Goal: Task Accomplishment & Management: Manage account settings

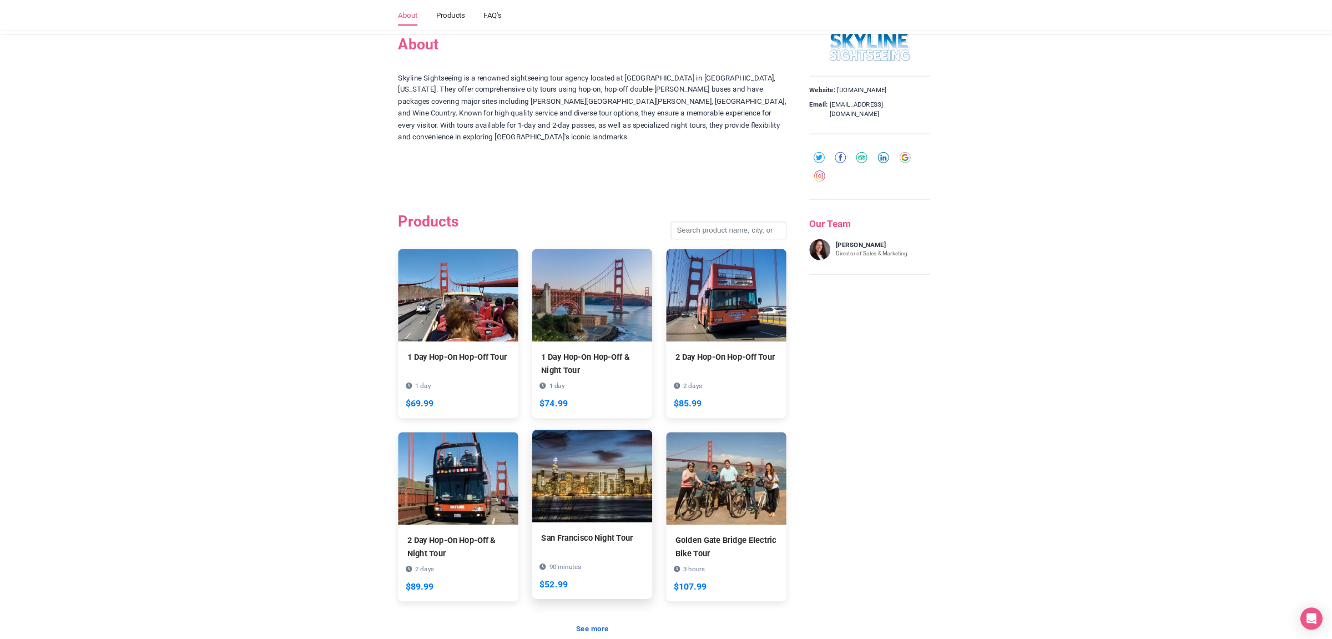
scroll to position [600, 0]
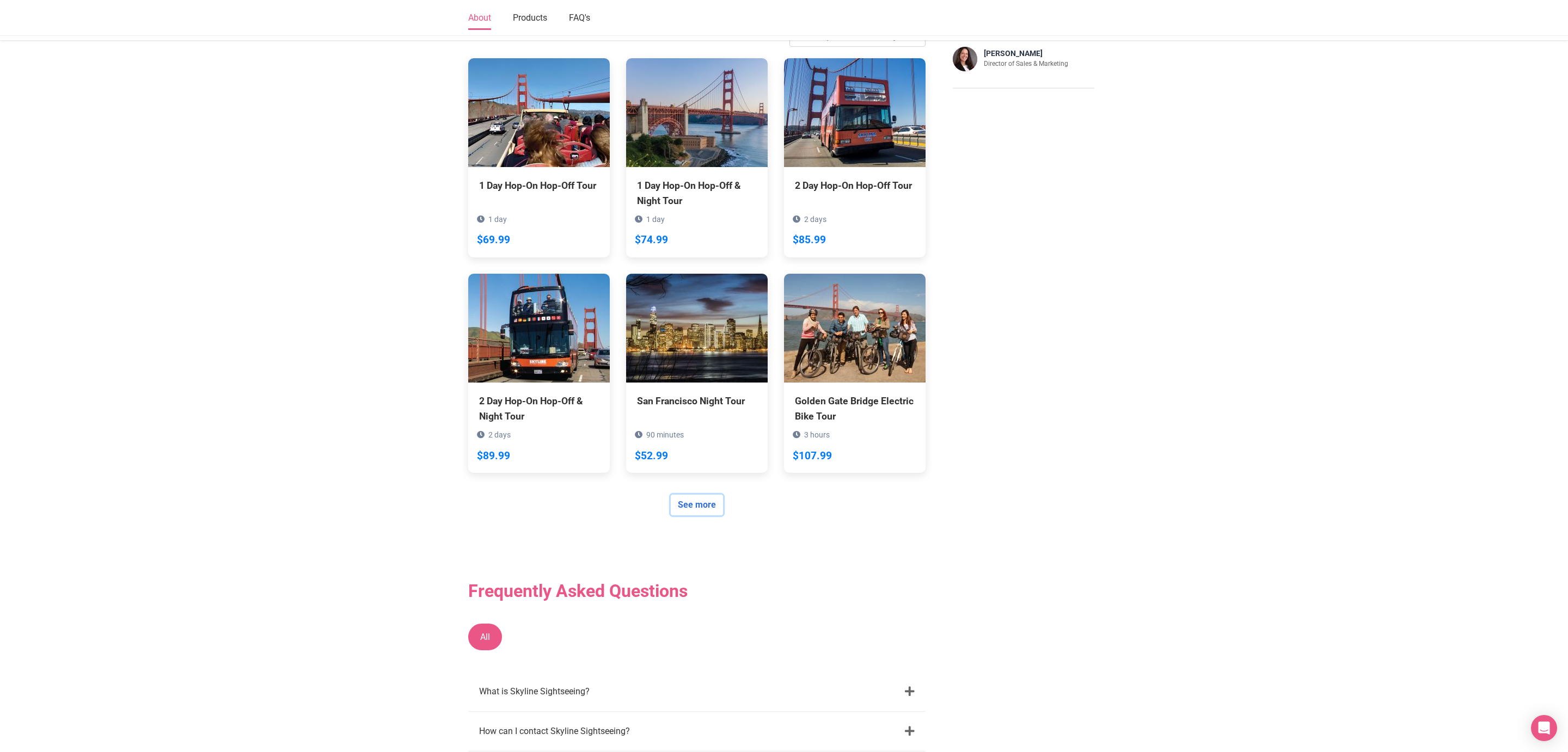
click at [700, 497] on link "See more" at bounding box center [696, 505] width 52 height 21
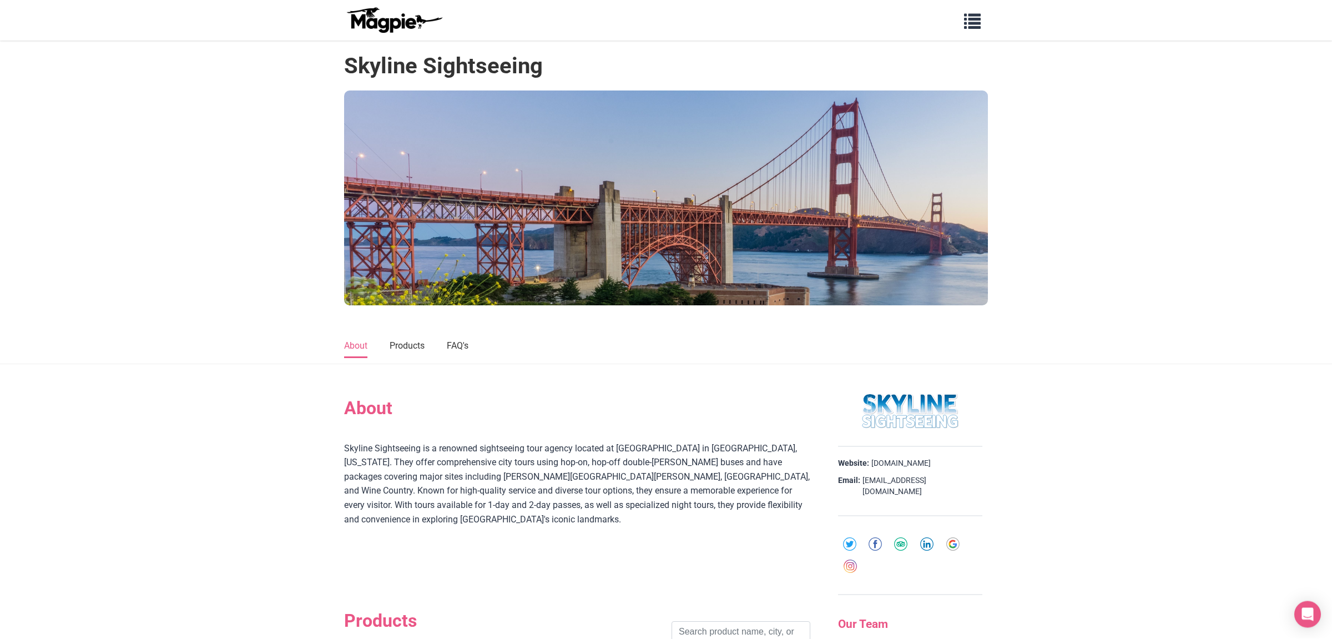
scroll to position [0, 0]
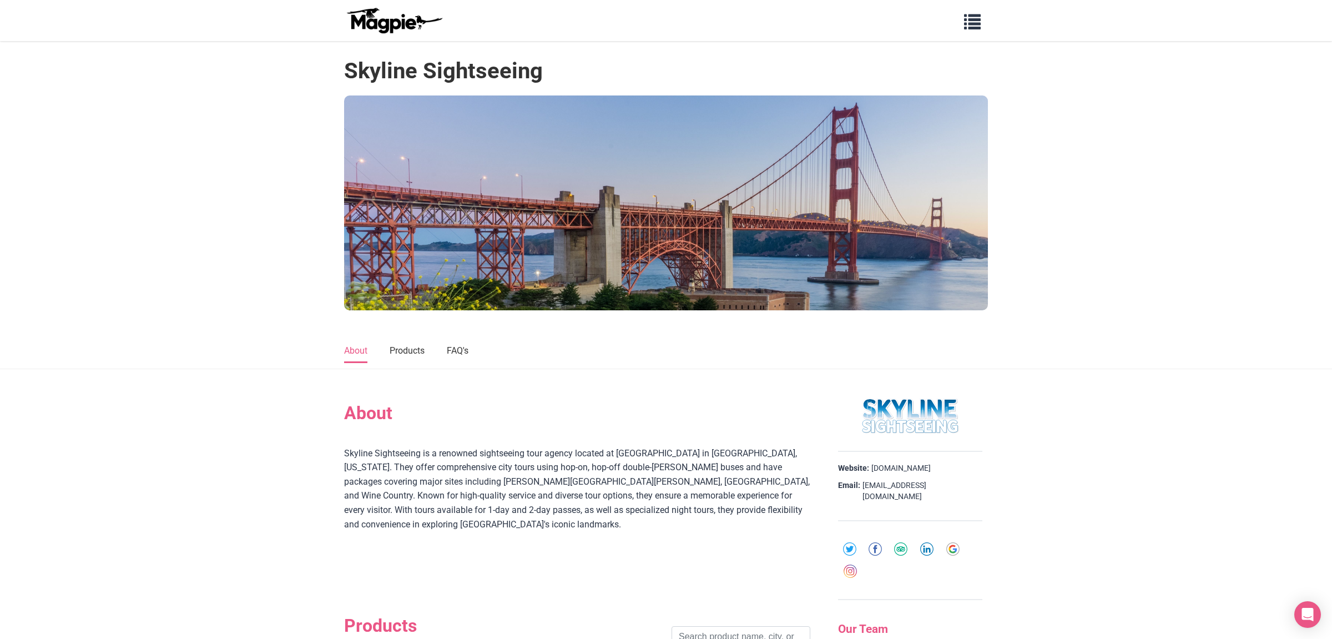
click at [407, 17] on img at bounding box center [394, 20] width 100 height 27
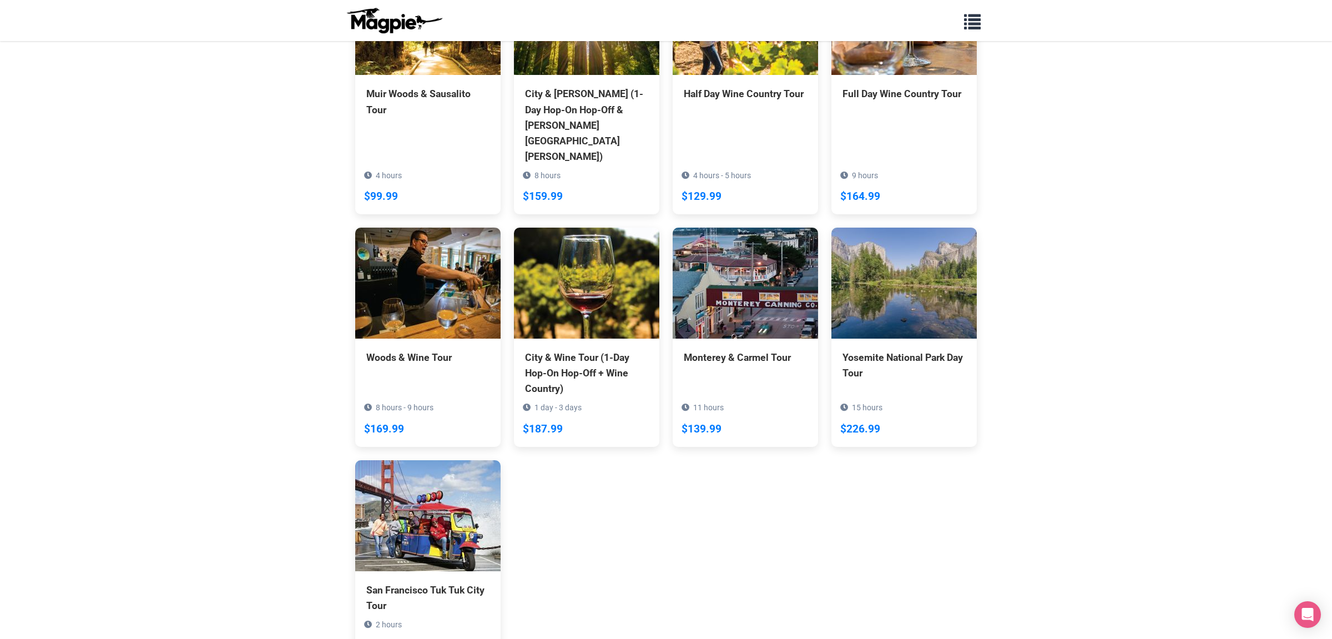
scroll to position [917, 0]
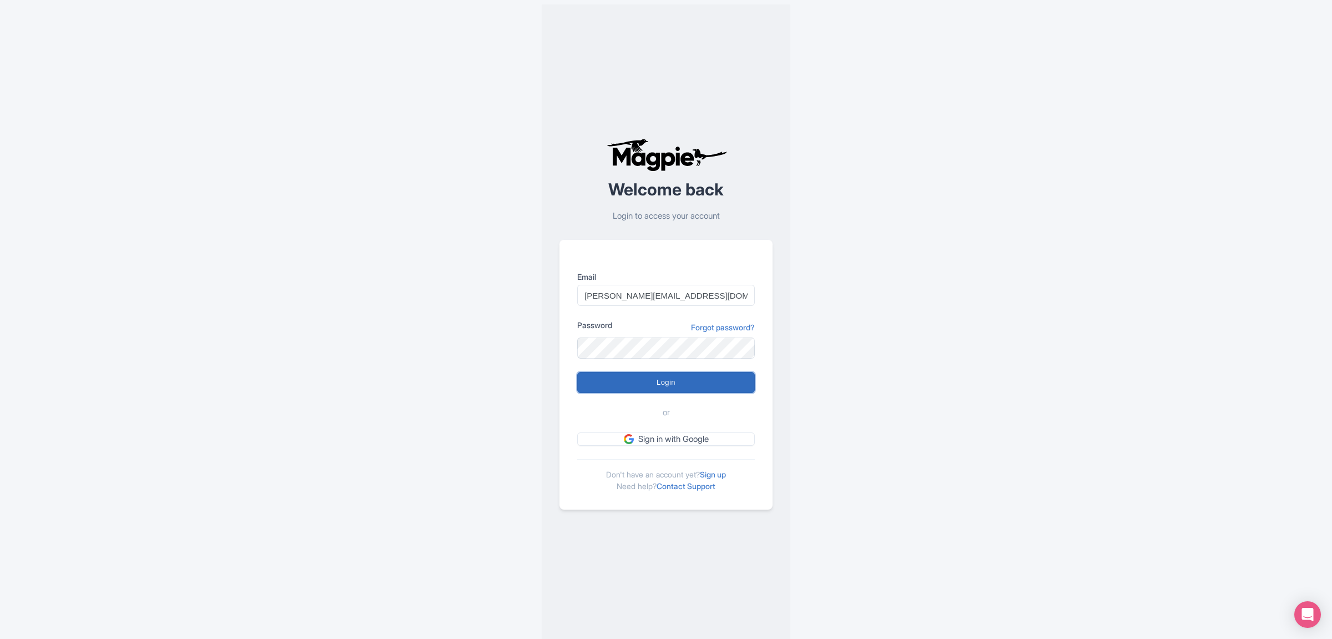
click at [660, 387] on input "Login" at bounding box center [666, 382] width 178 height 21
type input "Logging in..."
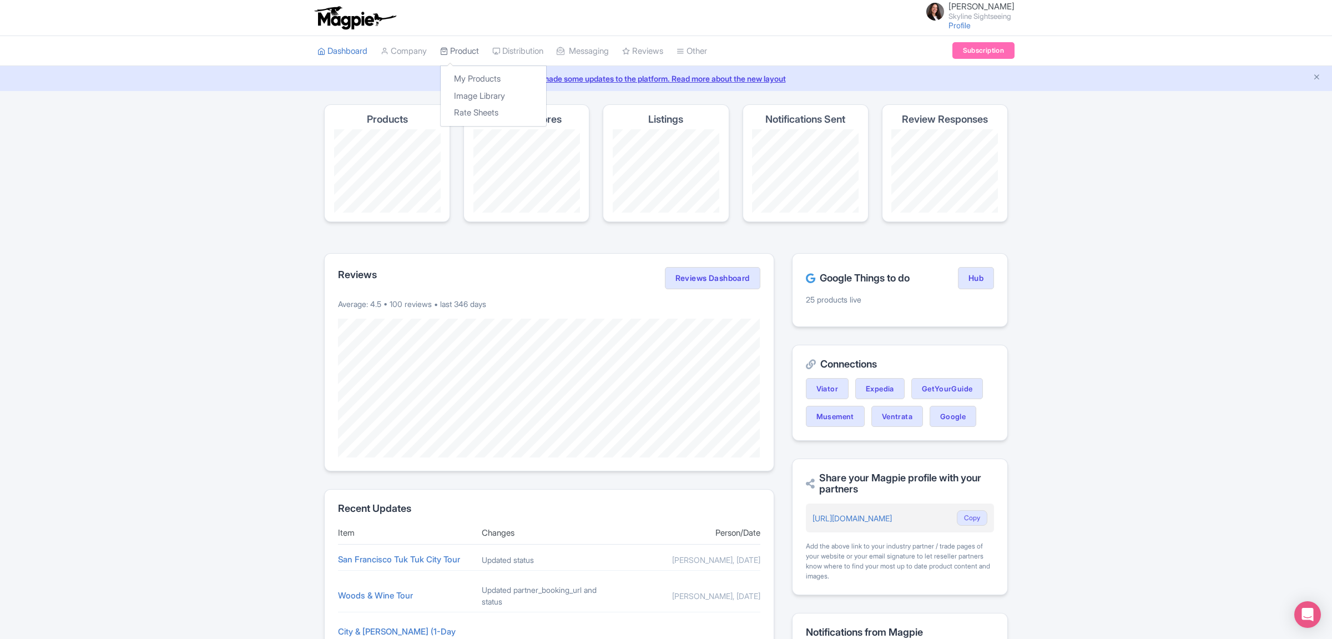
click at [472, 58] on link "Product" at bounding box center [459, 51] width 39 height 31
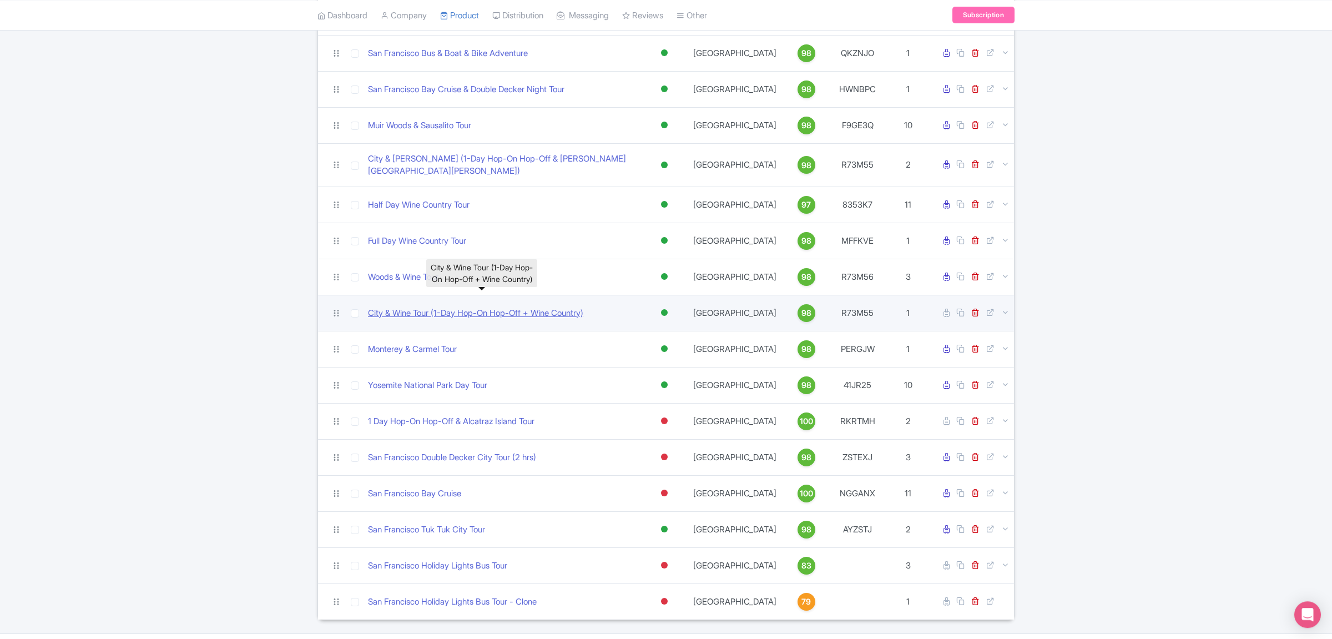
scroll to position [522, 0]
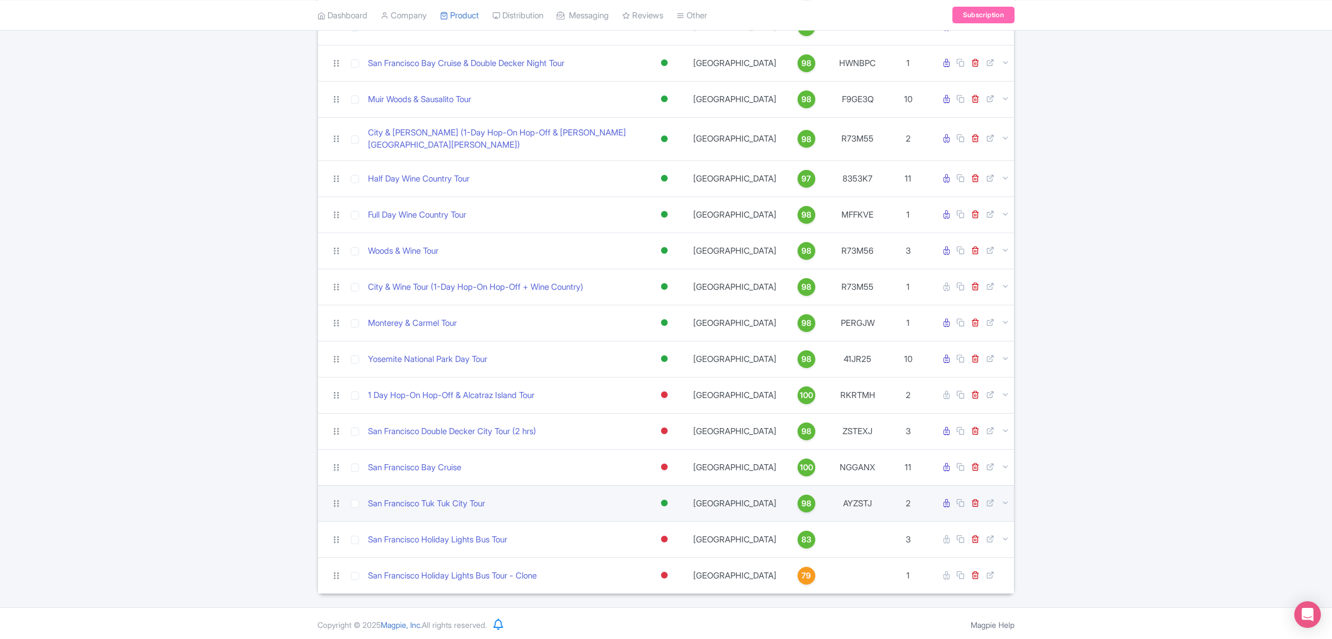
click at [663, 500] on div at bounding box center [664, 503] width 7 height 7
click at [649, 538] on div "Inactive" at bounding box center [637, 542] width 66 height 21
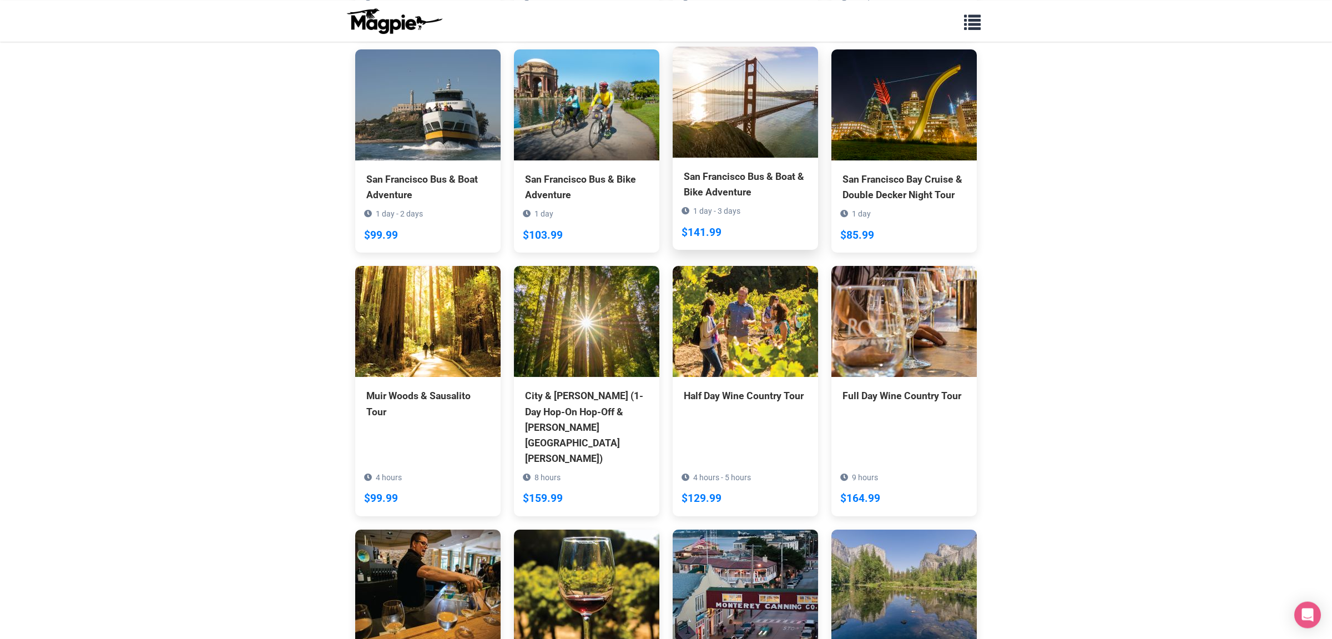
scroll to position [583, 0]
